Goal: Contribute content

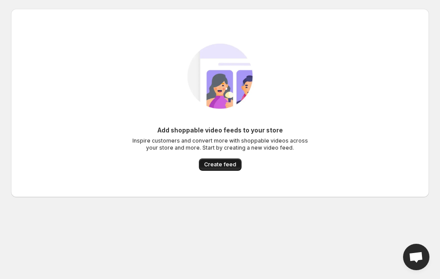
click at [221, 164] on span "Create feed" at bounding box center [220, 164] width 32 height 7
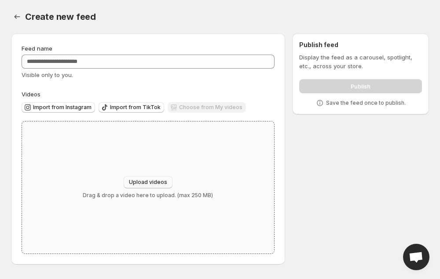
click at [159, 179] on span "Upload videos" at bounding box center [148, 182] width 38 height 7
type input "**********"
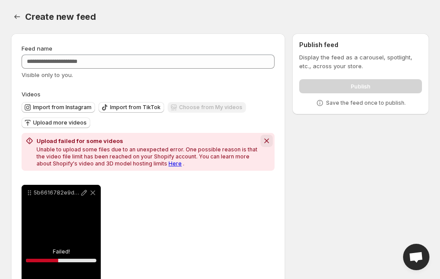
click at [262, 144] on icon "Dismiss notification" at bounding box center [266, 140] width 9 height 9
